Goal: Task Accomplishment & Management: Use online tool/utility

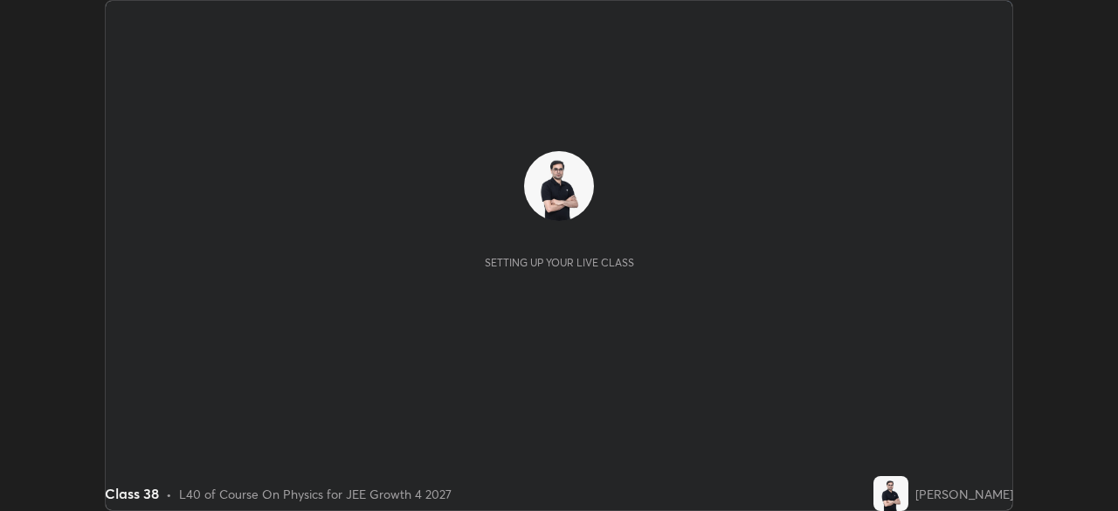
scroll to position [511, 1117]
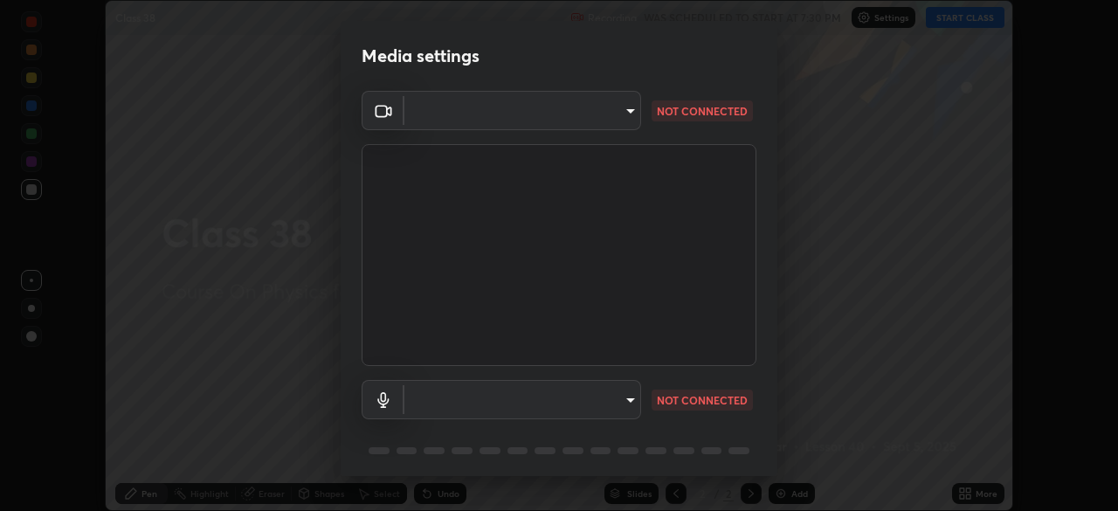
type input "6de8c8c8c69a591e8c739c30eda71f68b62f532a13bcefb910f5f36625bfec2e"
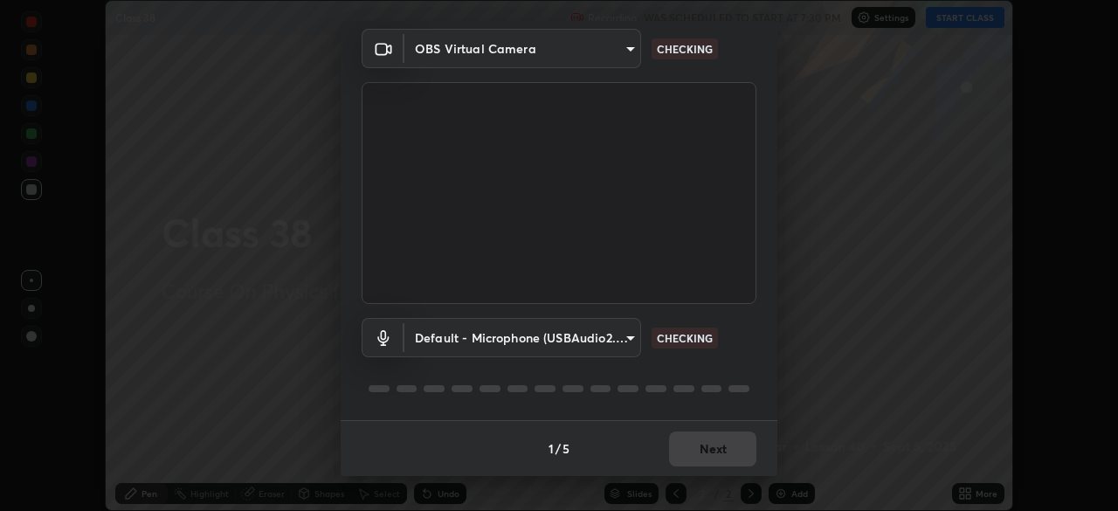
click at [611, 334] on body "Erase all Class 38 Recording WAS SCHEDULED TO START AT 7:30 PM Settings START C…" at bounding box center [559, 255] width 1118 height 511
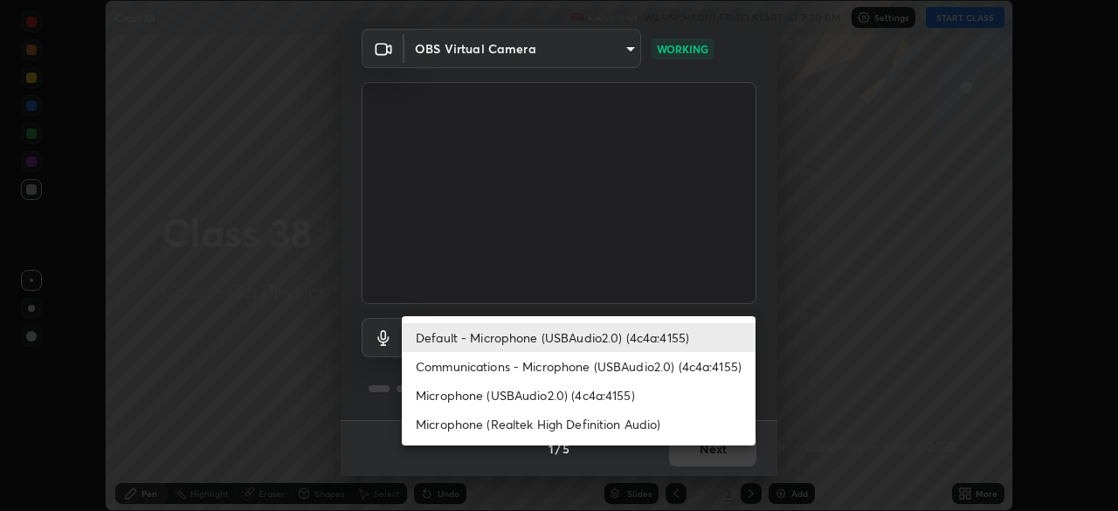
click at [613, 361] on li "Communications - Microphone (USBAudio2.0) (4c4a:4155)" at bounding box center [579, 366] width 354 height 29
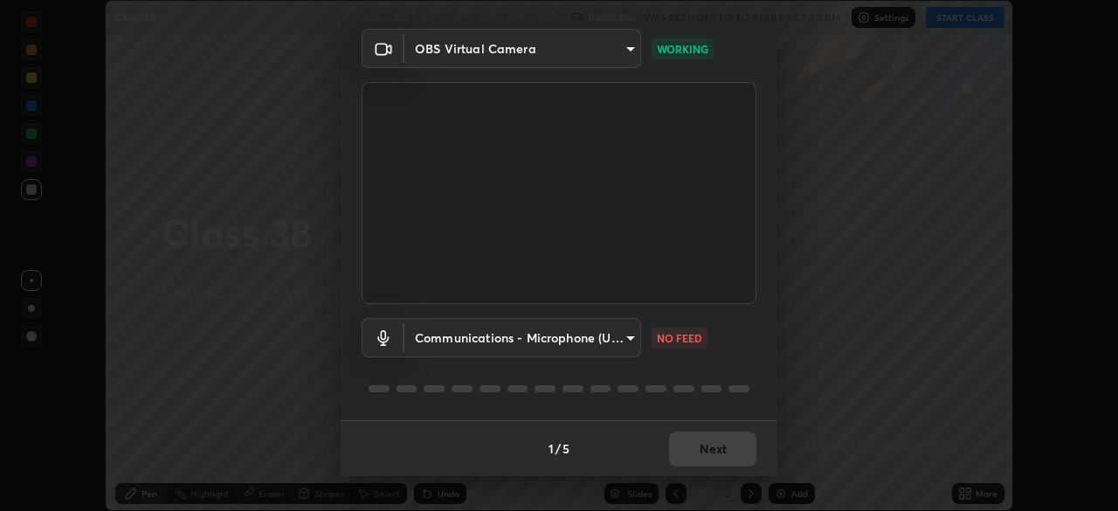
click at [609, 342] on body "Erase all Class 38 Recording WAS SCHEDULED TO START AT 7:30 PM Settings START C…" at bounding box center [559, 255] width 1118 height 511
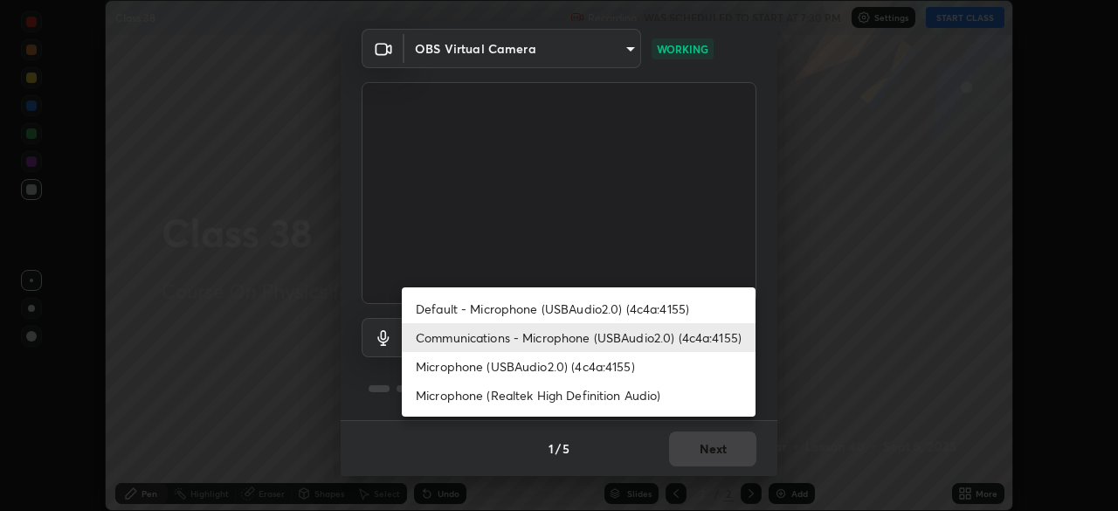
click at [614, 307] on li "Default - Microphone (USBAudio2.0) (4c4a:4155)" at bounding box center [579, 308] width 354 height 29
type input "default"
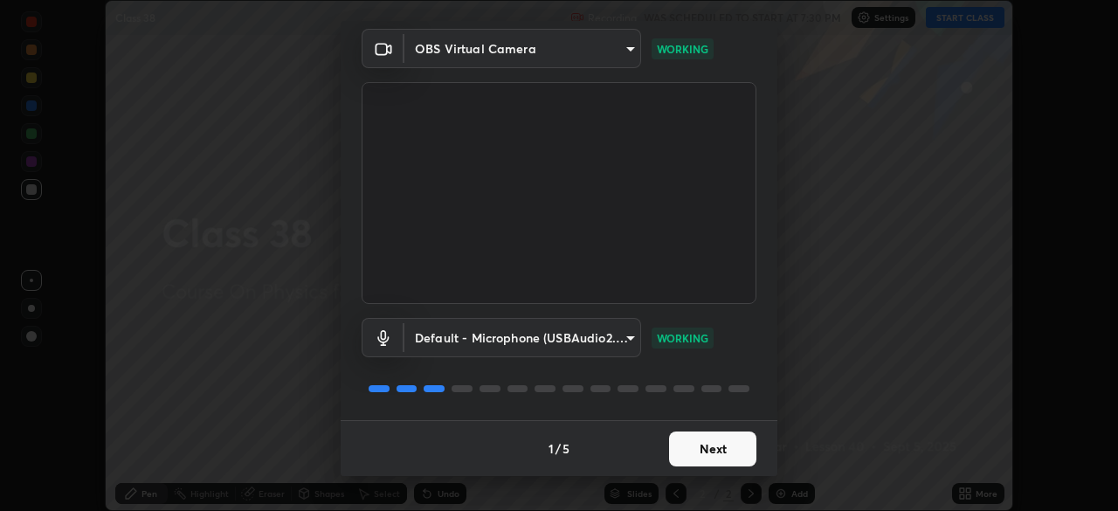
click at [729, 445] on button "Next" at bounding box center [712, 449] width 87 height 35
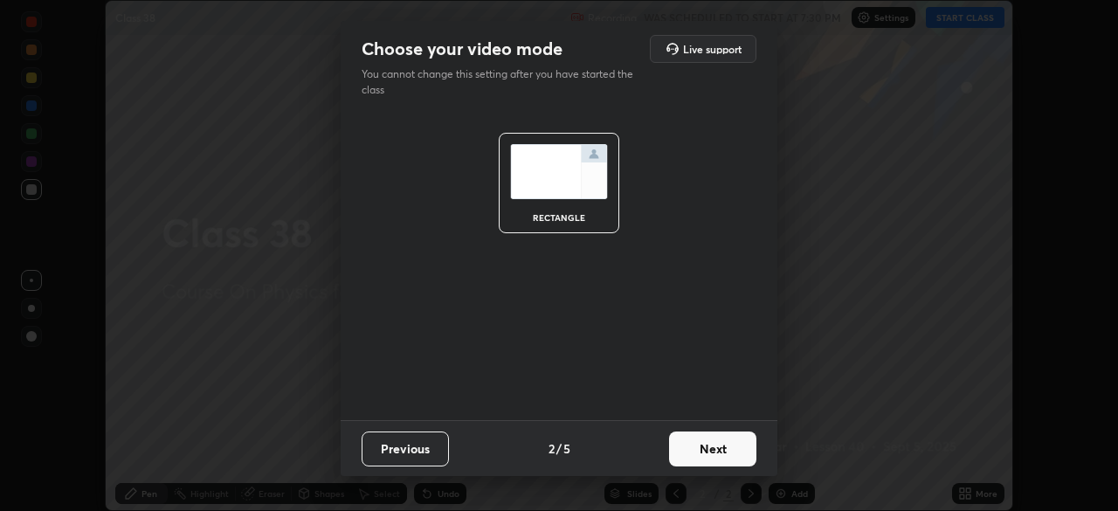
scroll to position [0, 0]
click at [727, 445] on button "Next" at bounding box center [712, 449] width 87 height 35
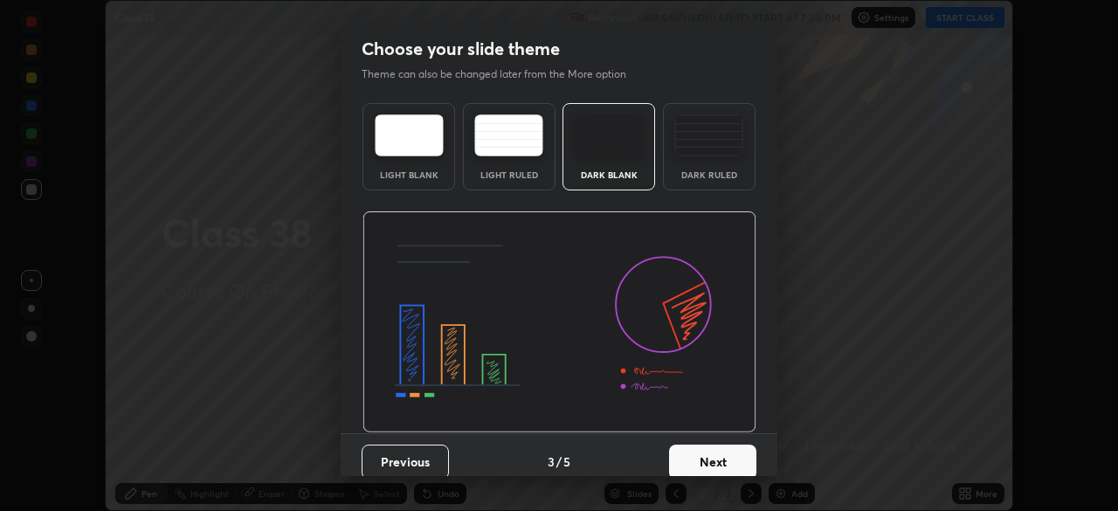
click at [727, 446] on button "Next" at bounding box center [712, 462] width 87 height 35
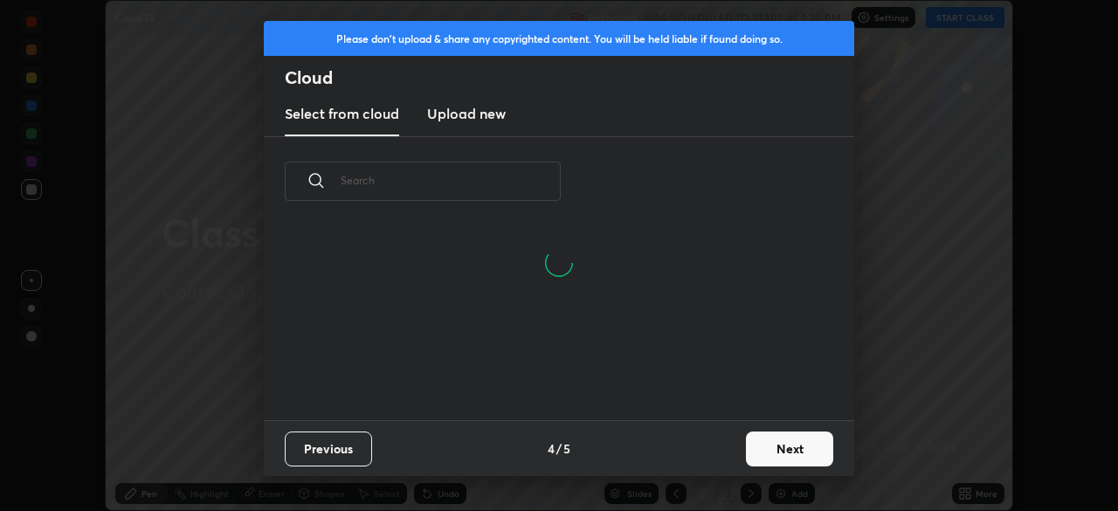
click at [769, 448] on button "Next" at bounding box center [789, 449] width 87 height 35
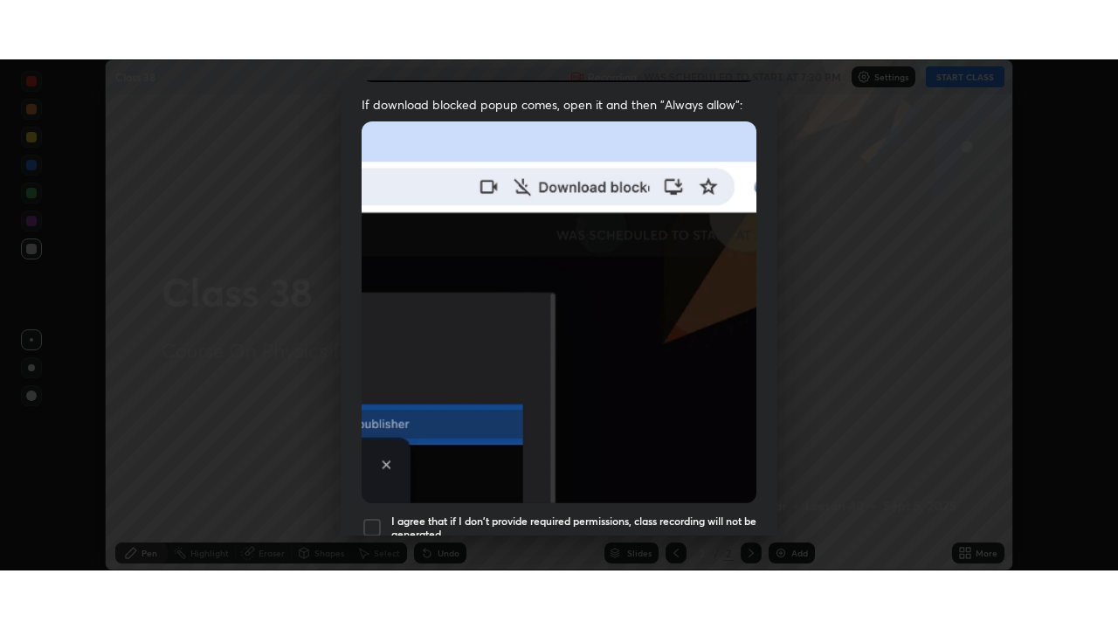
scroll to position [418, 0]
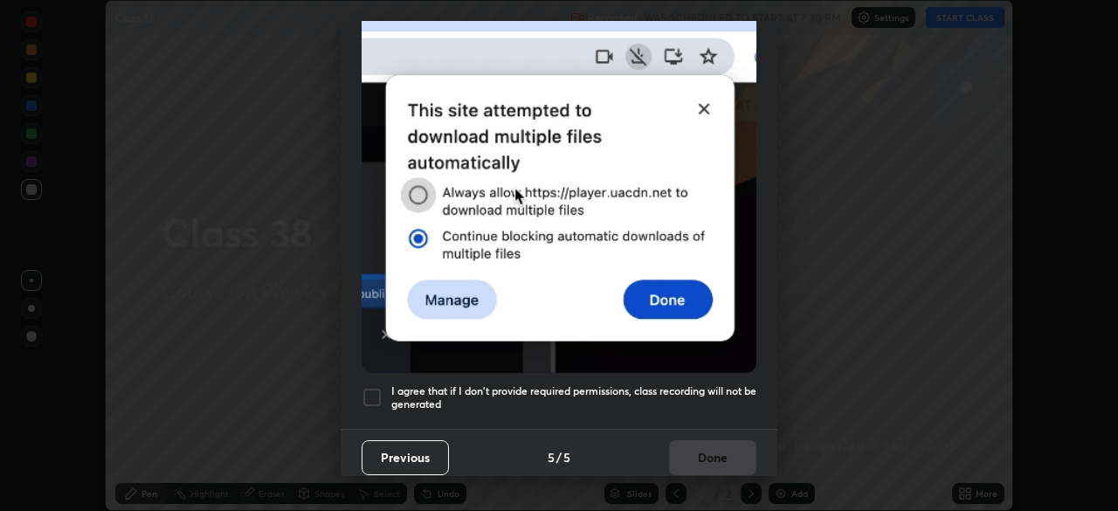
click at [376, 387] on div at bounding box center [372, 397] width 21 height 21
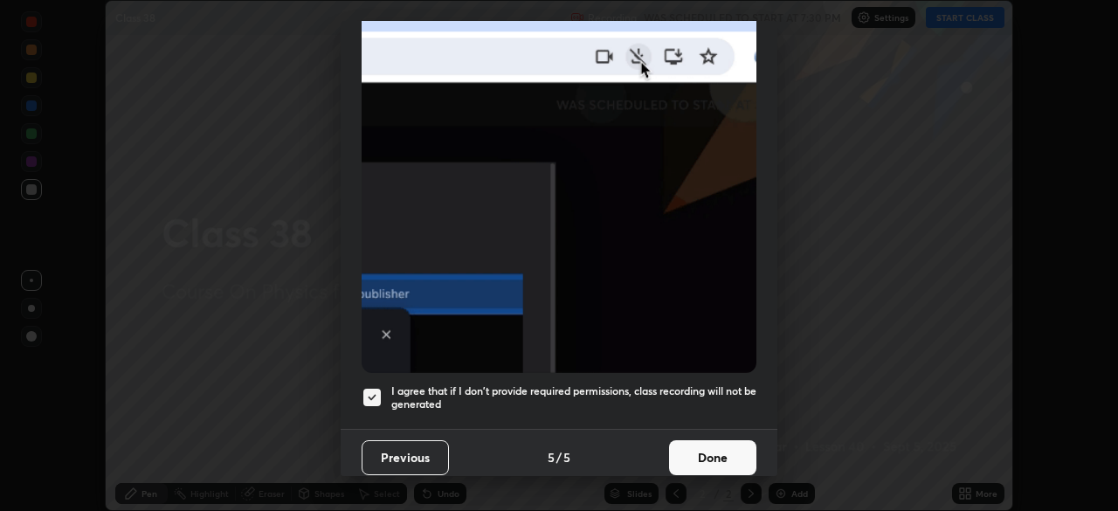
click at [711, 445] on button "Done" at bounding box center [712, 457] width 87 height 35
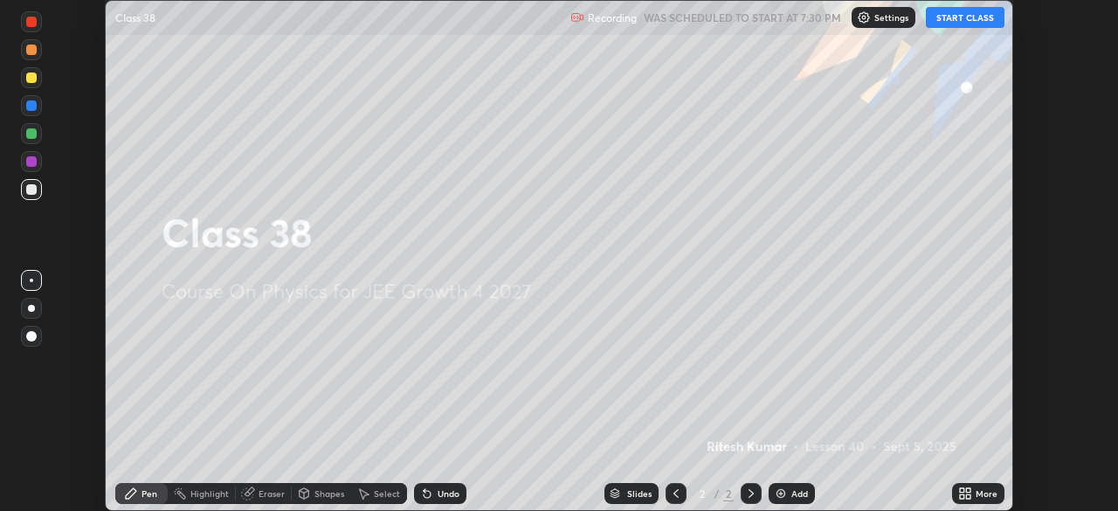
click at [956, 19] on button "START CLASS" at bounding box center [965, 17] width 79 height 21
click at [962, 492] on icon at bounding box center [962, 490] width 4 height 4
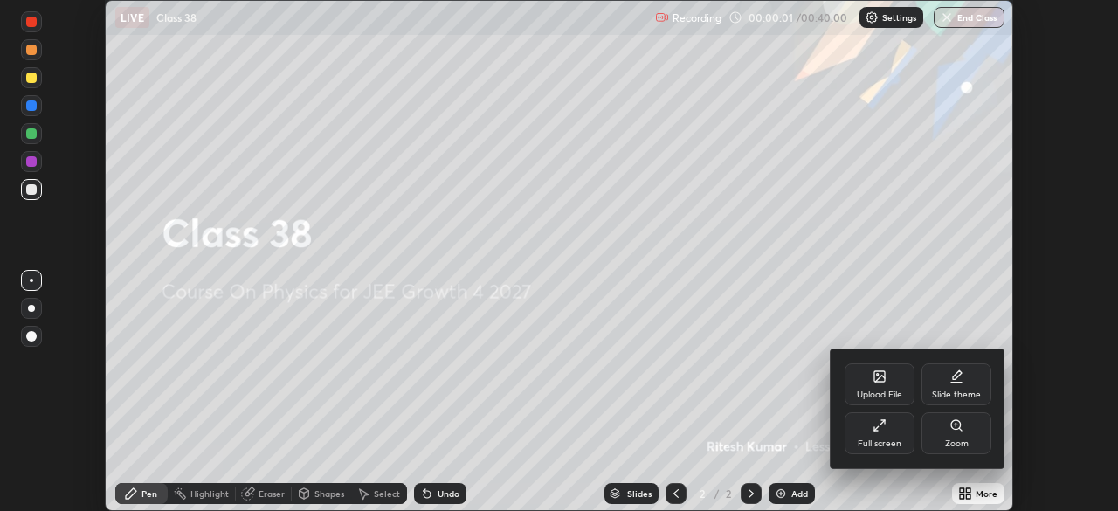
click at [873, 418] on icon at bounding box center [880, 425] width 14 height 14
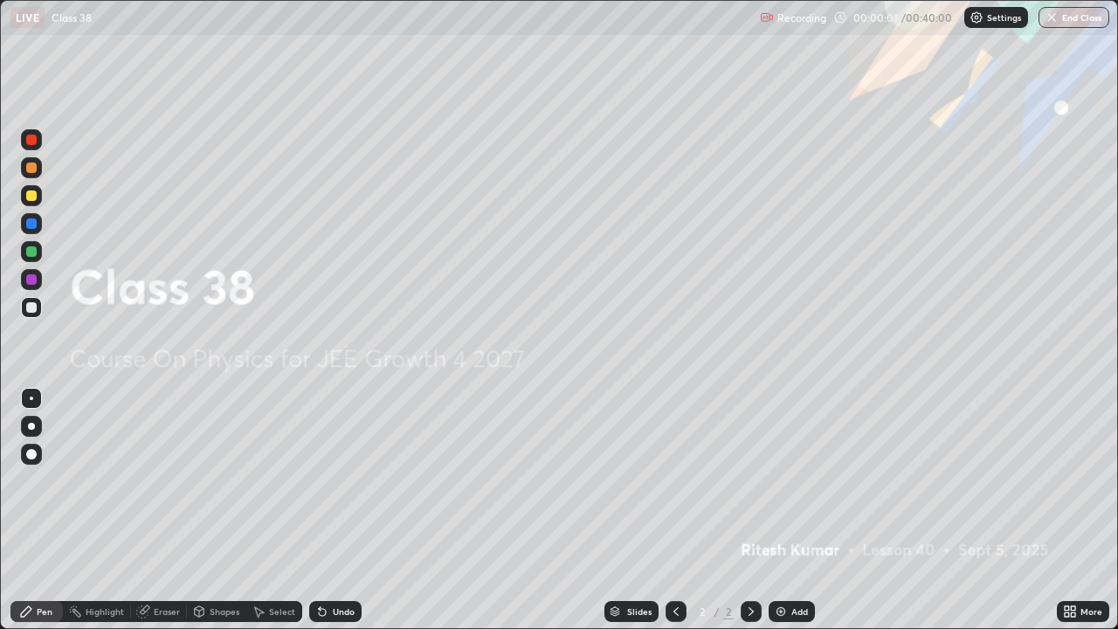
scroll to position [629, 1118]
click at [325, 510] on icon at bounding box center [322, 611] width 14 height 14
click at [326, 510] on icon at bounding box center [322, 611] width 14 height 14
click at [319, 510] on icon at bounding box center [320, 608] width 2 height 2
click at [319, 510] on icon at bounding box center [322, 612] width 7 height 7
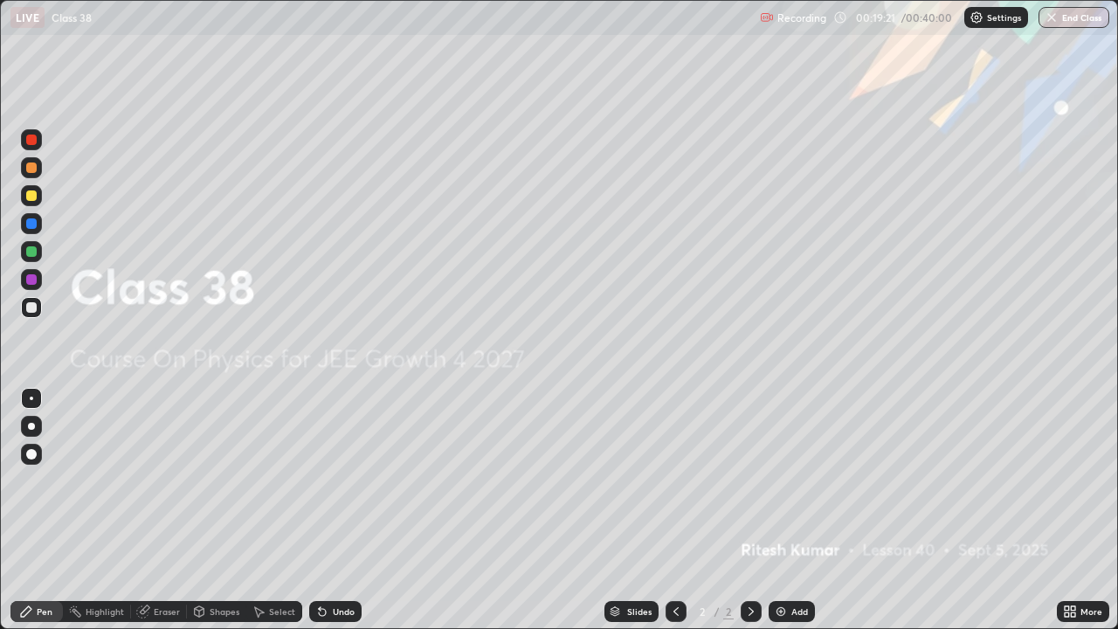
click at [319, 510] on icon at bounding box center [320, 608] width 2 height 2
click at [26, 510] on icon at bounding box center [26, 611] width 10 height 10
